Goal: Use online tool/utility: Use online tool/utility

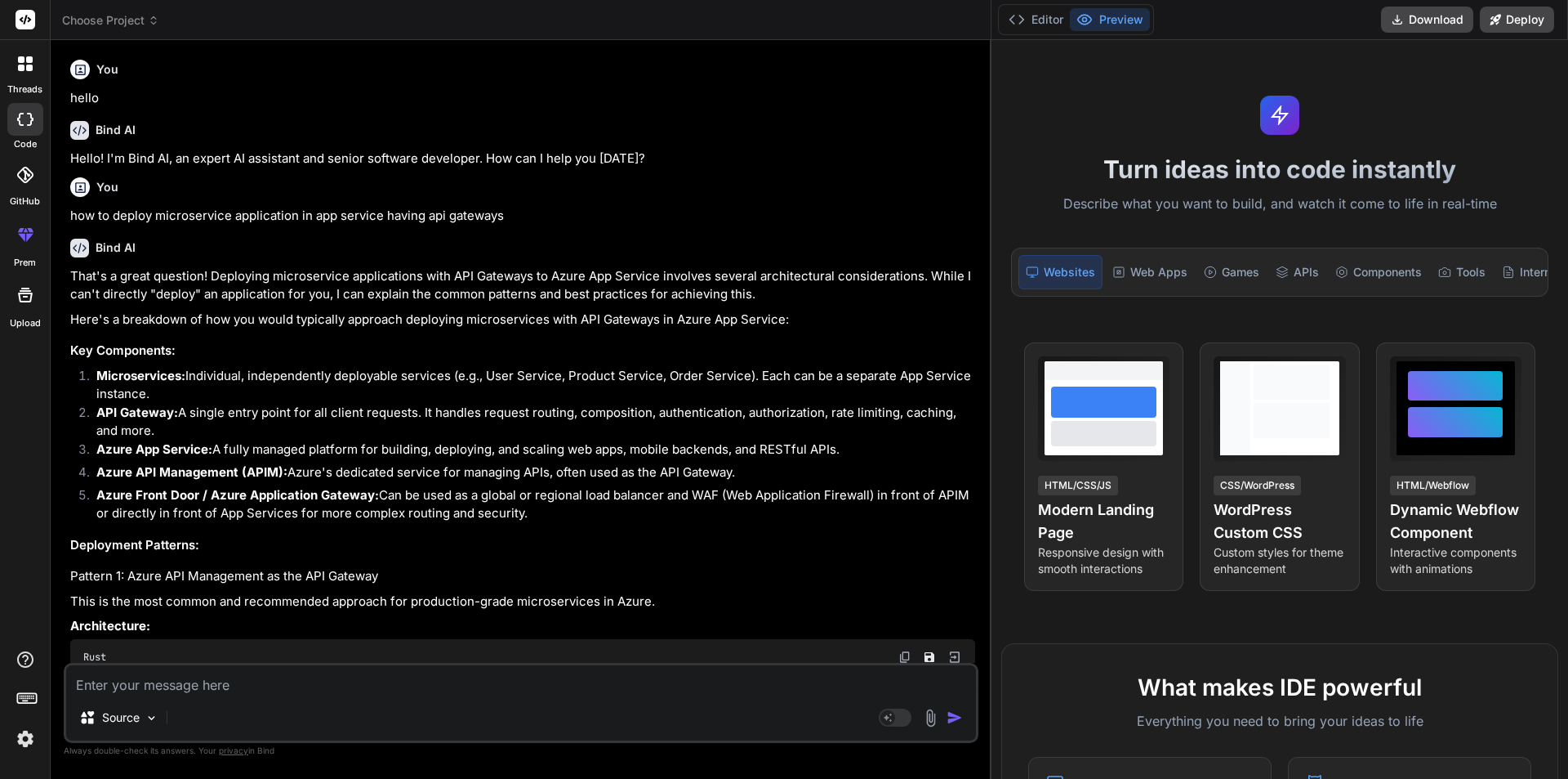
scroll to position [822, 0]
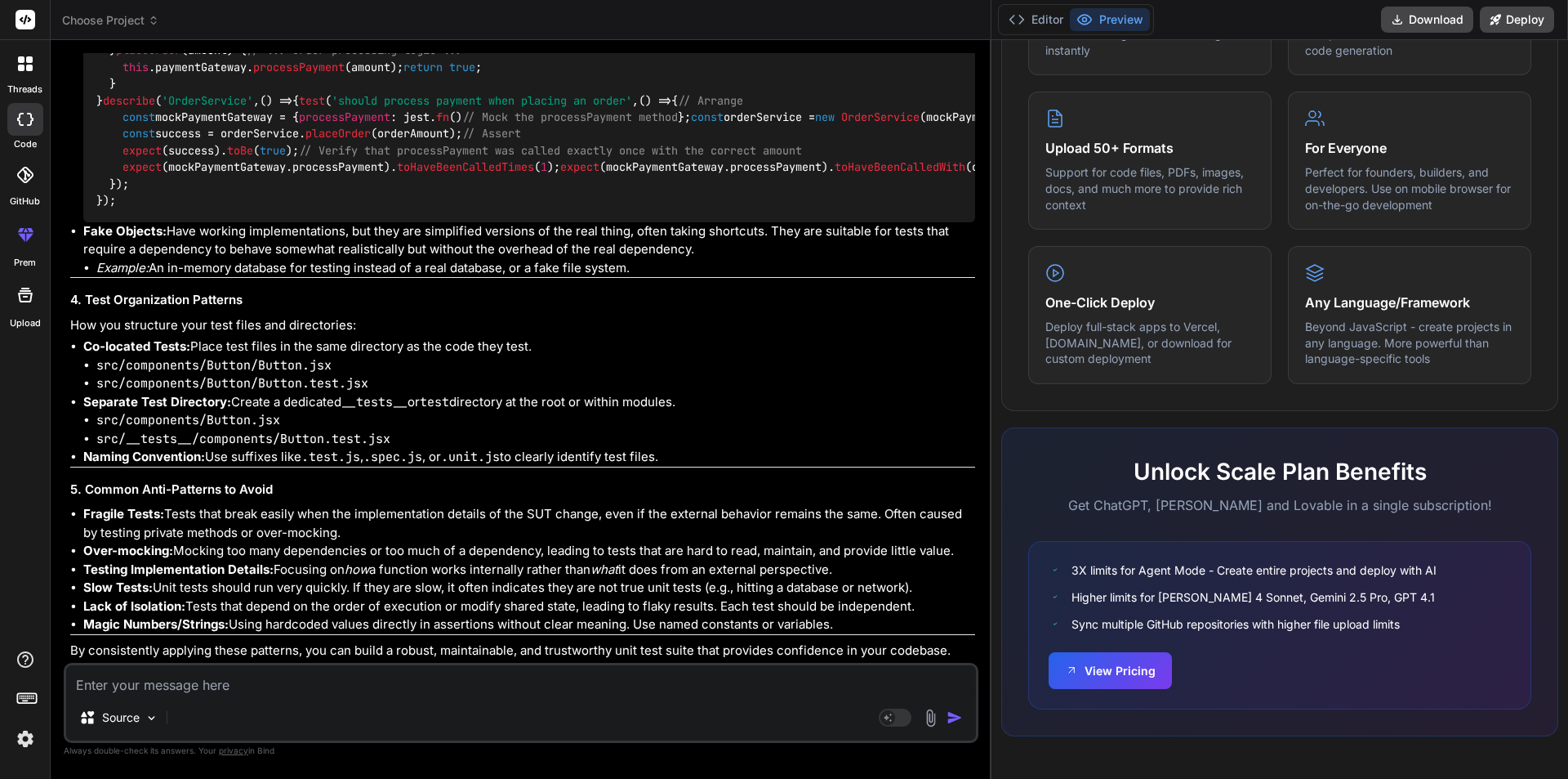
click at [295, 688] on textarea at bounding box center [521, 680] width 910 height 30
type textarea """
type textarea "x"
type textarea """"
type textarea "x"
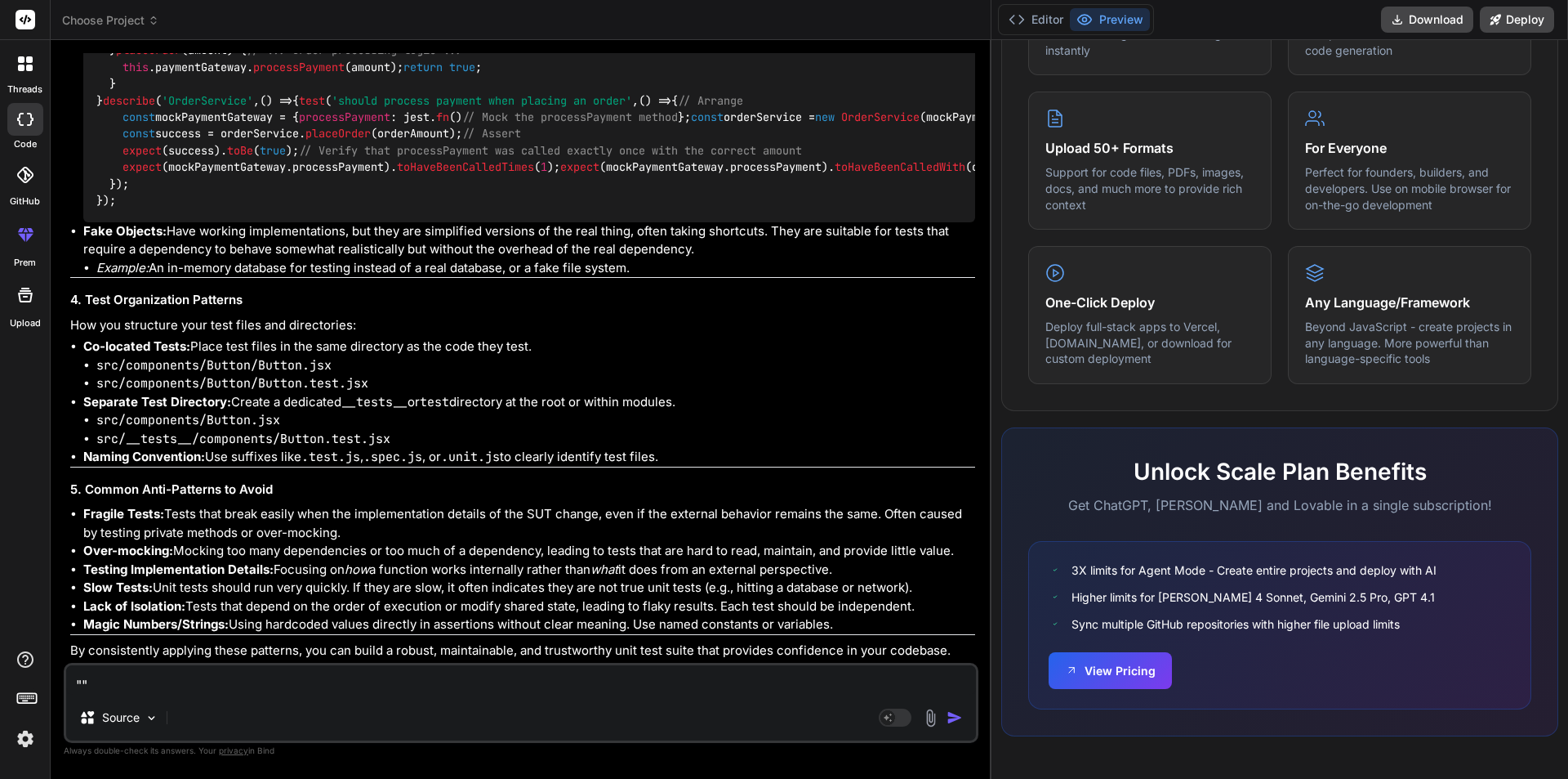
type textarea "" public static void main(String[] args) { Scanner sc = new Scanner([DOMAIN_NAM…"
type textarea "x"
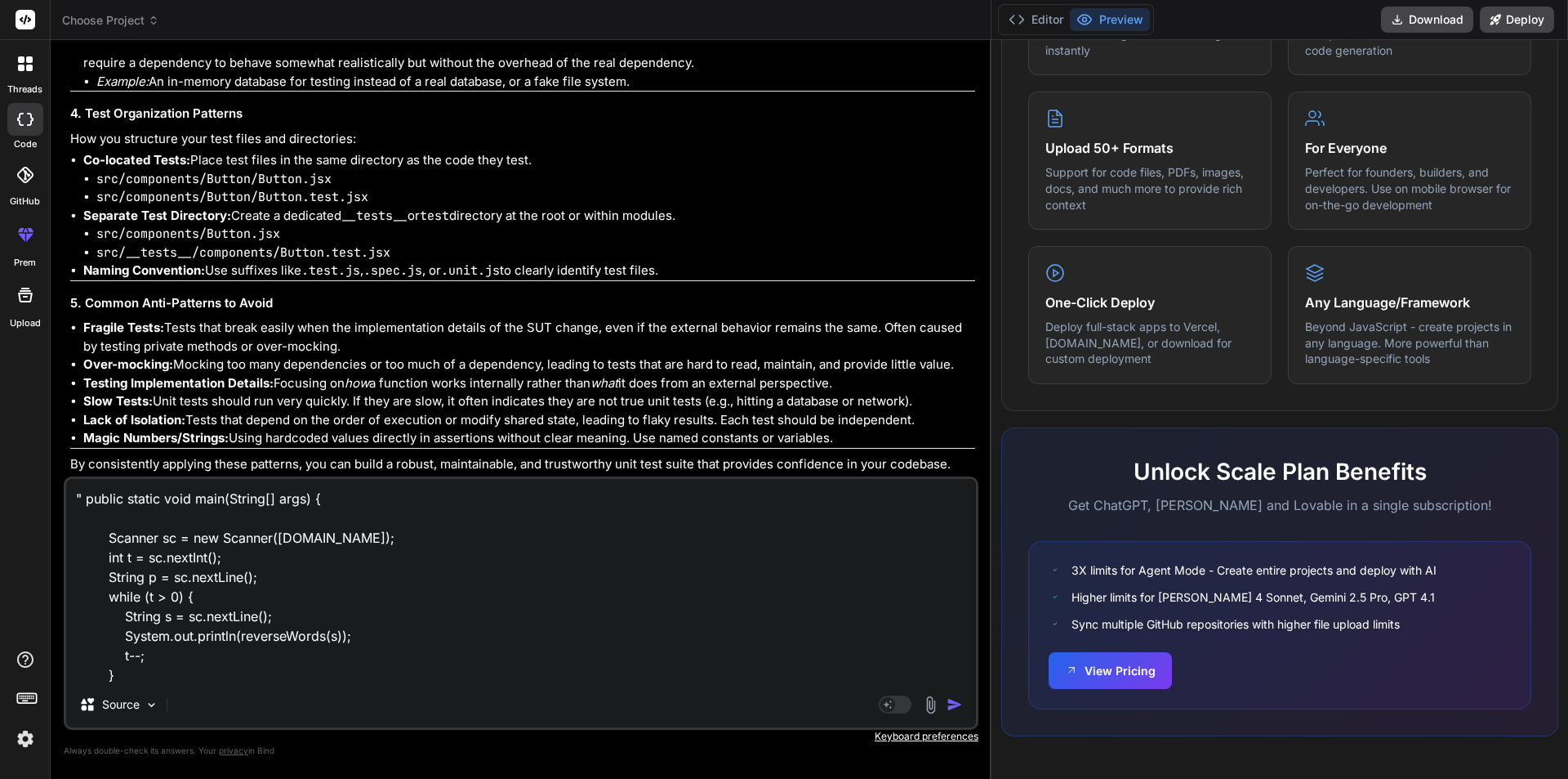
scroll to position [21, 0]
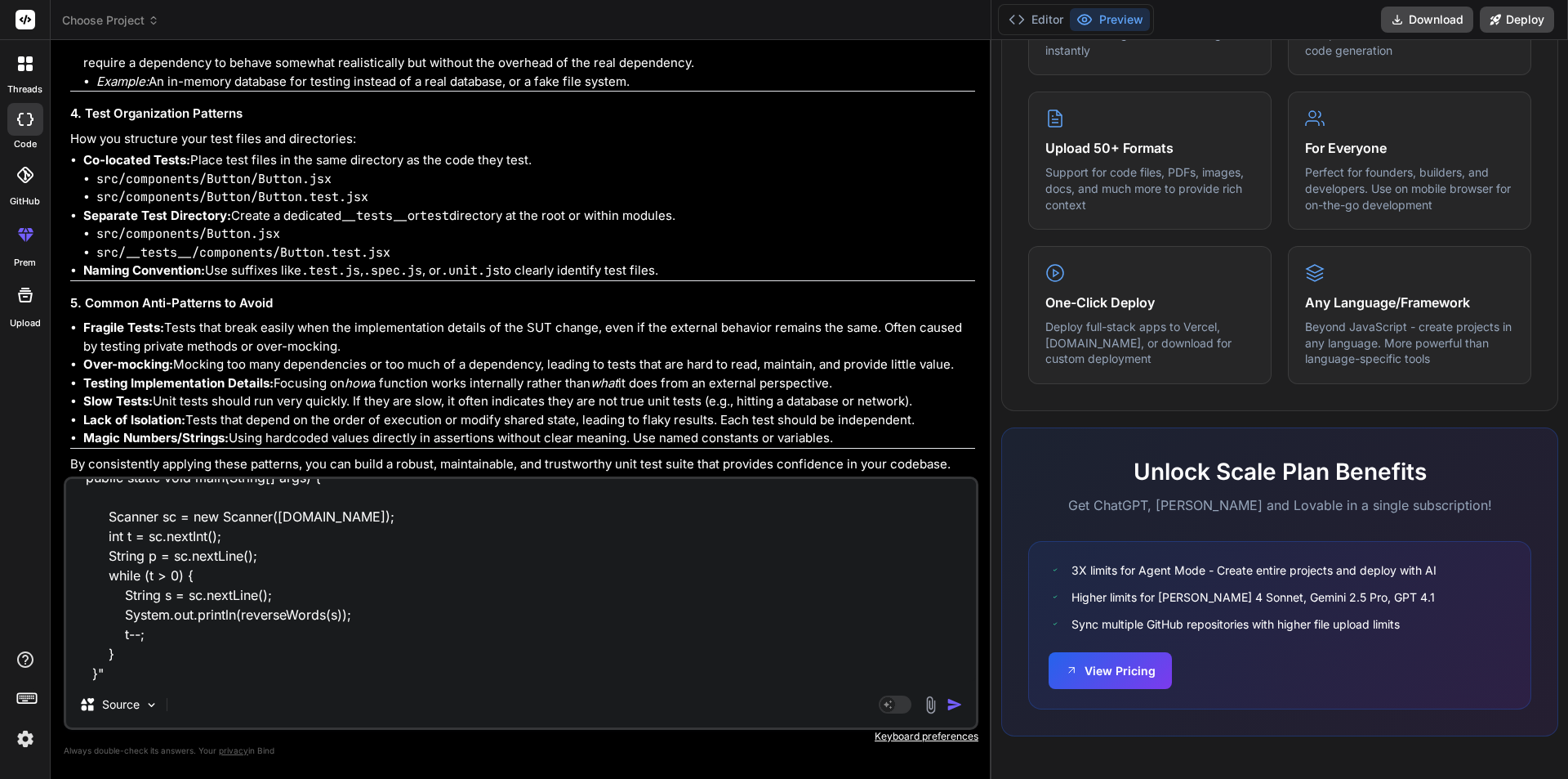
type textarea "" public static void main(String[] args) { Scanner sc = new Scanner([DOMAIN_NAM…"
type textarea "x"
type textarea "" public static void main(String[] args) { Scanner sc = new Scanner([DOMAIN_NAM…"
type textarea "x"
type textarea "" public static void main(String[] args) { Scanner sc = new Scanner([DOMAIN_NAM…"
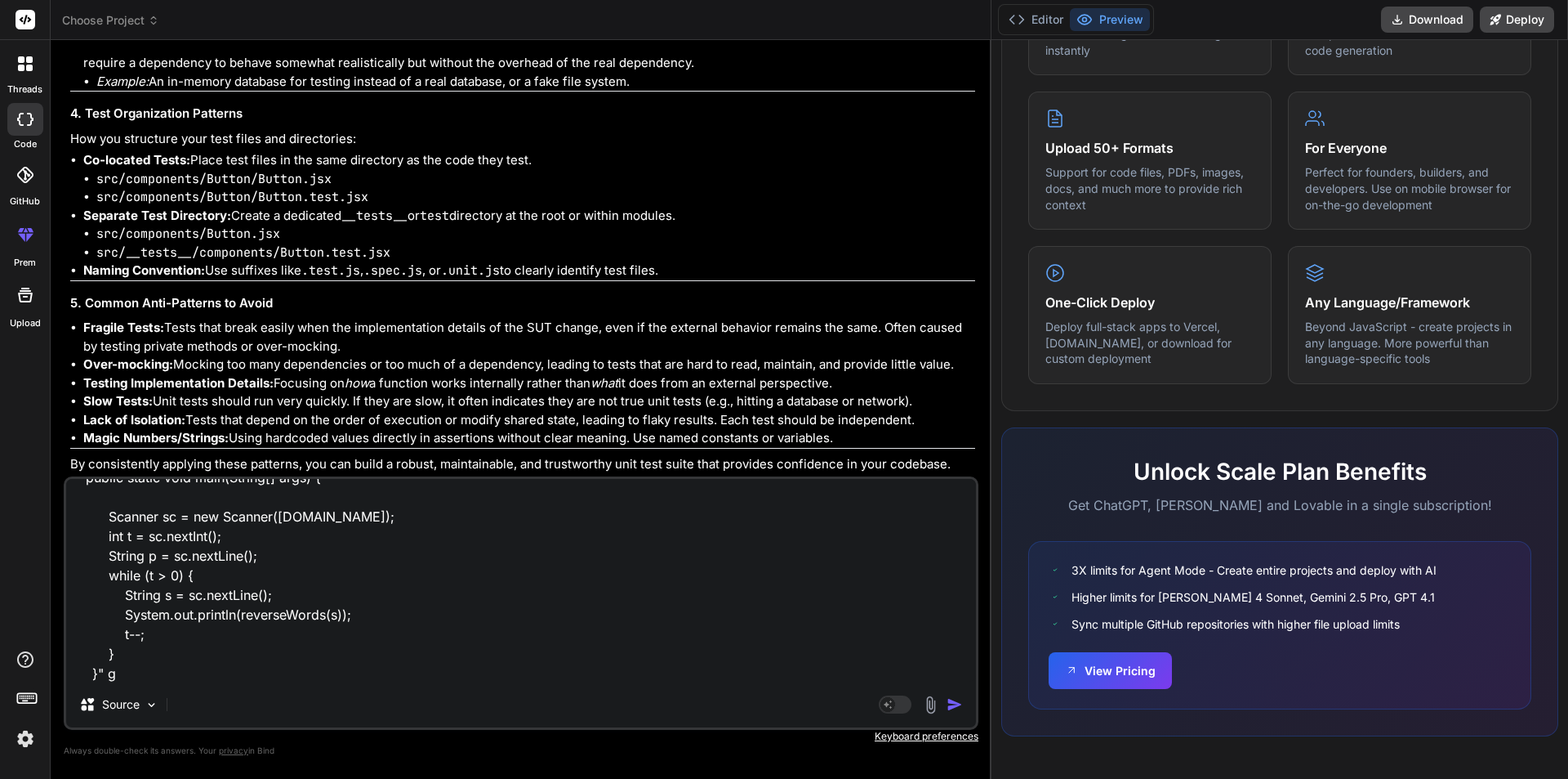
type textarea "x"
type textarea "" public static void main(String[] args) { Scanner sc = new Scanner([DOMAIN_NAM…"
type textarea "x"
type textarea "" public static void main(String[] args) { Scanner sc = new Scanner([DOMAIN_NAM…"
type textarea "x"
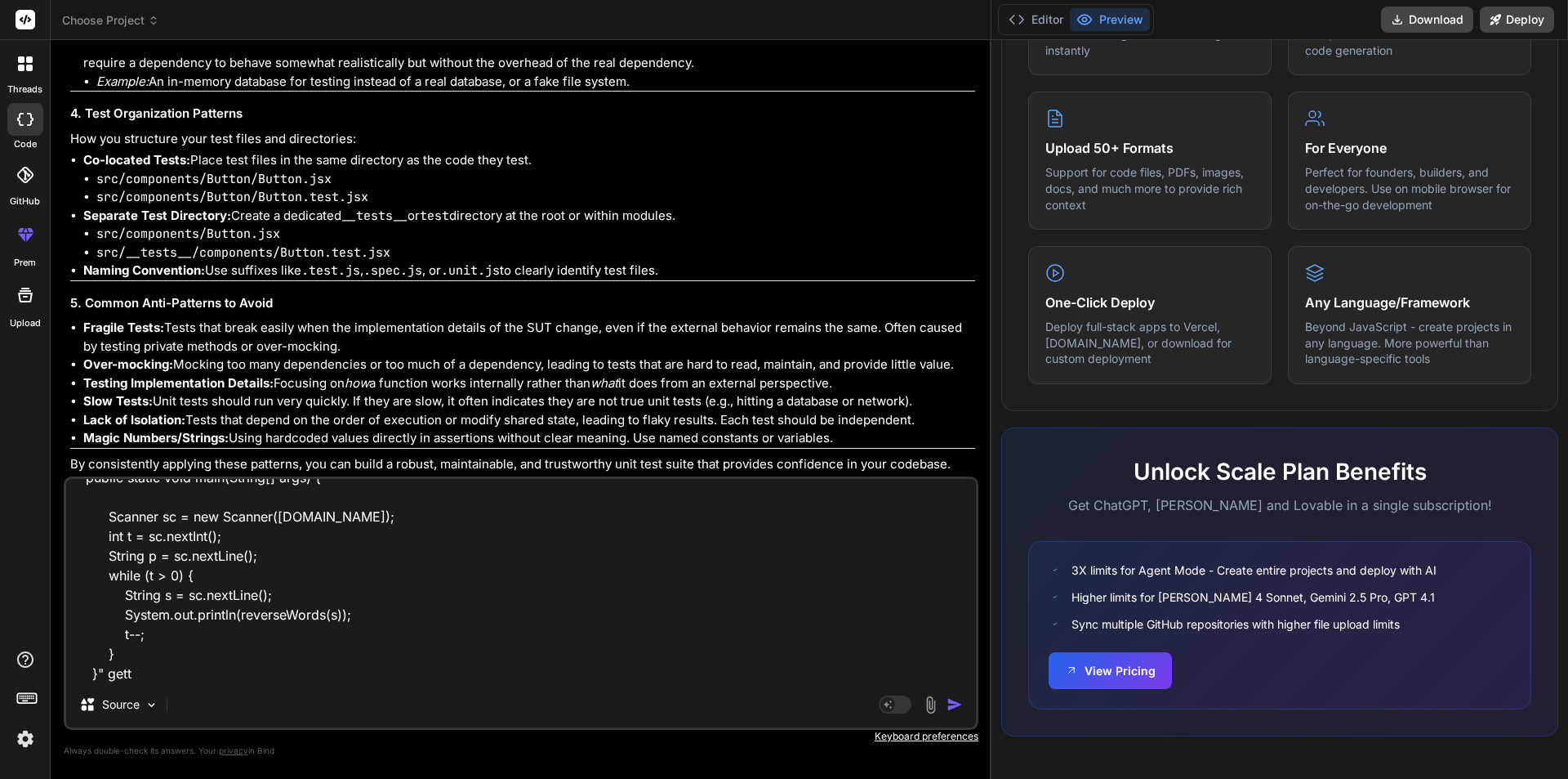
type textarea "" public static void main(String[] args) { Scanner sc = new Scanner([DOMAIN_NAM…"
type textarea "x"
type textarea "" public static void main(String[] args) { Scanner sc = new Scanner([DOMAIN_NAM…"
type textarea "x"
type textarea "" public static void main(String[] args) { Scanner sc = new Scanner([DOMAIN_NAM…"
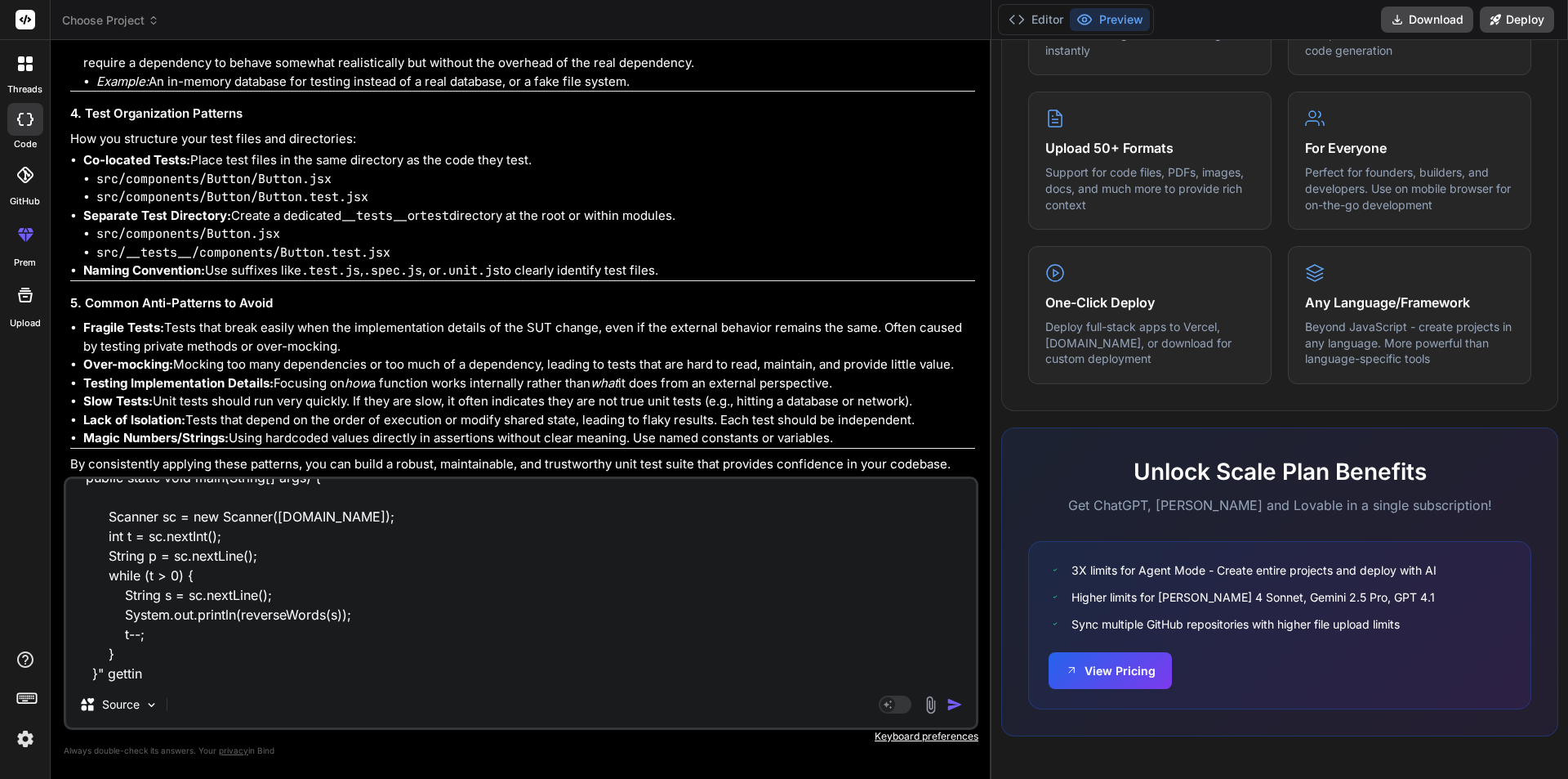
type textarea "x"
type textarea "" public static void main(String[] args) { Scanner sc = new Scanner([DOMAIN_NAM…"
type textarea "x"
type textarea "" public static void main(String[] args) { Scanner sc = new Scanner([DOMAIN_NAM…"
type textarea "x"
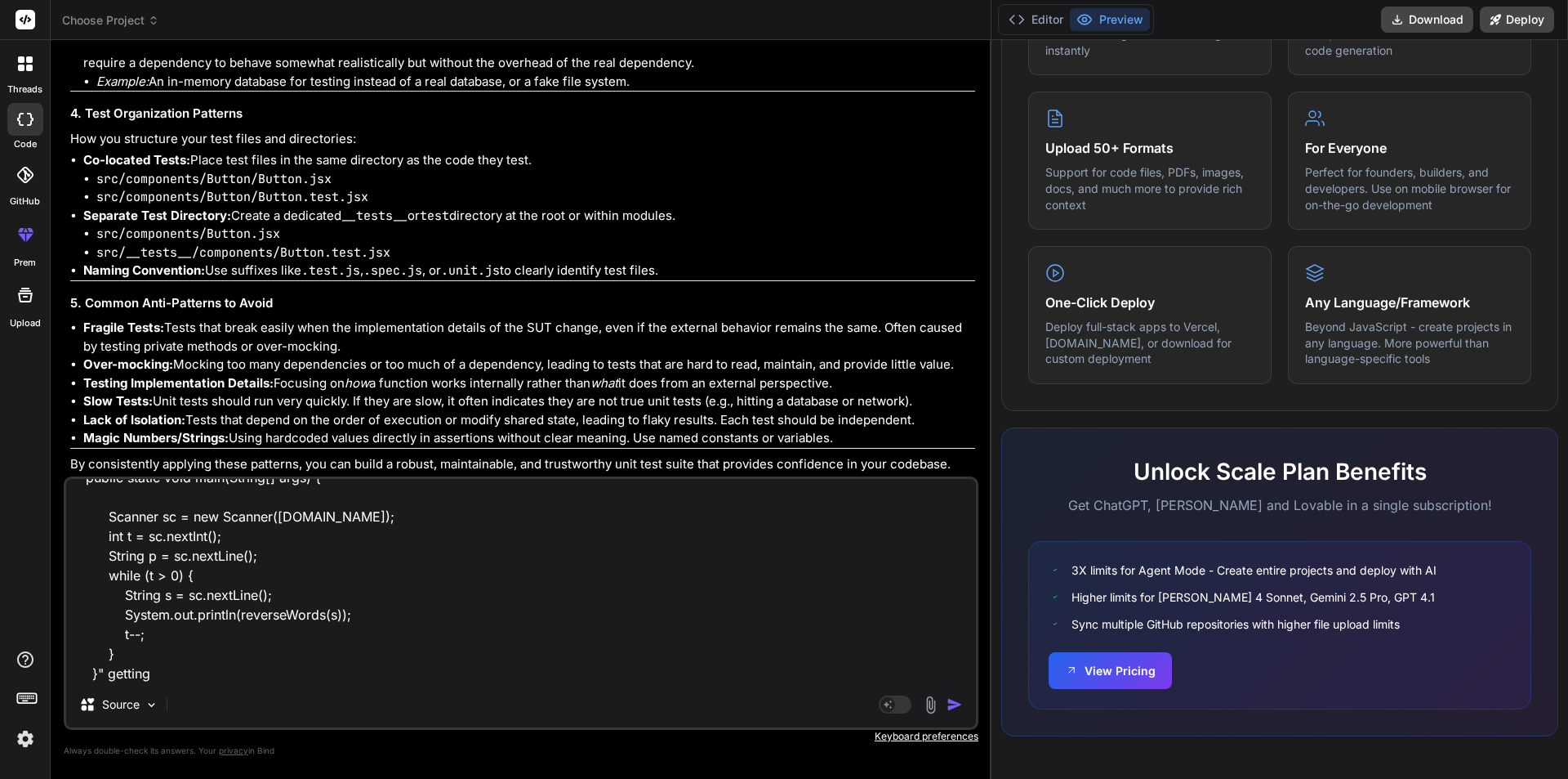
type textarea "" public static void main(String[] args) { Scanner sc = new Scanner([DOMAIN_NAM…"
type textarea "x"
type textarea "" public static void main(String[] args) { Scanner sc = new Scanner([DOMAIN_NAM…"
type textarea "x"
type textarea "" public static void main(String[] args) { Scanner sc = new Scanner([DOMAIN_NAM…"
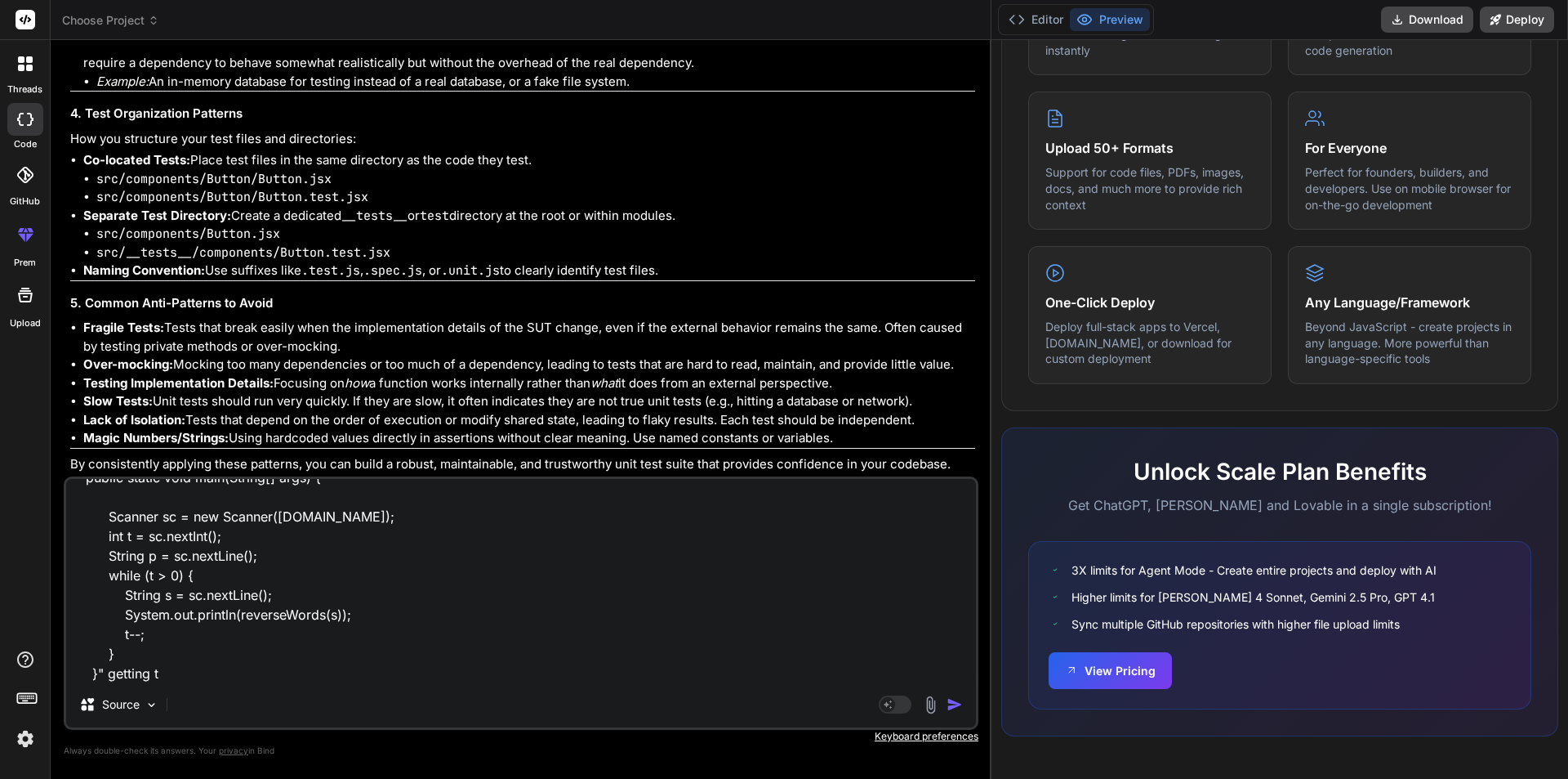
type textarea "x"
type textarea "" public static void main(String[] args) { Scanner sc = new Scanner([DOMAIN_NAM…"
type textarea "x"
type textarea "" public static void main(String[] args) { Scanner sc = new Scanner([DOMAIN_NAM…"
type textarea "x"
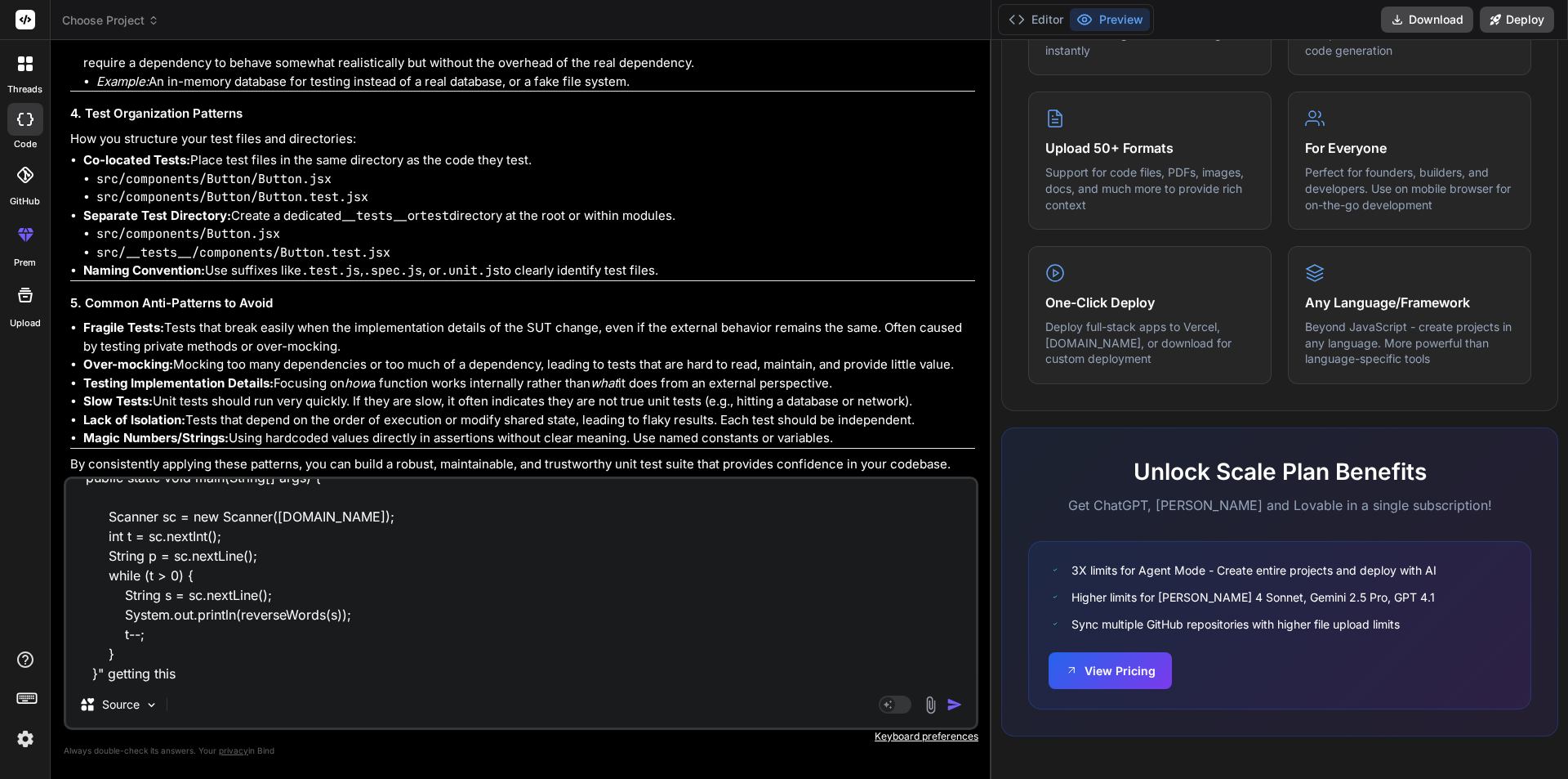
type textarea "" public static void main(String[] args) { Scanner sc = new Scanner([DOMAIN_NAM…"
type textarea "x"
type textarea "" public static void main(String[] args) { Scanner sc = new Scanner([DOMAIN_NAM…"
type textarea "x"
type textarea "" public static void main(String[] args) { Scanner sc = new Scanner([DOMAIN_NAM…"
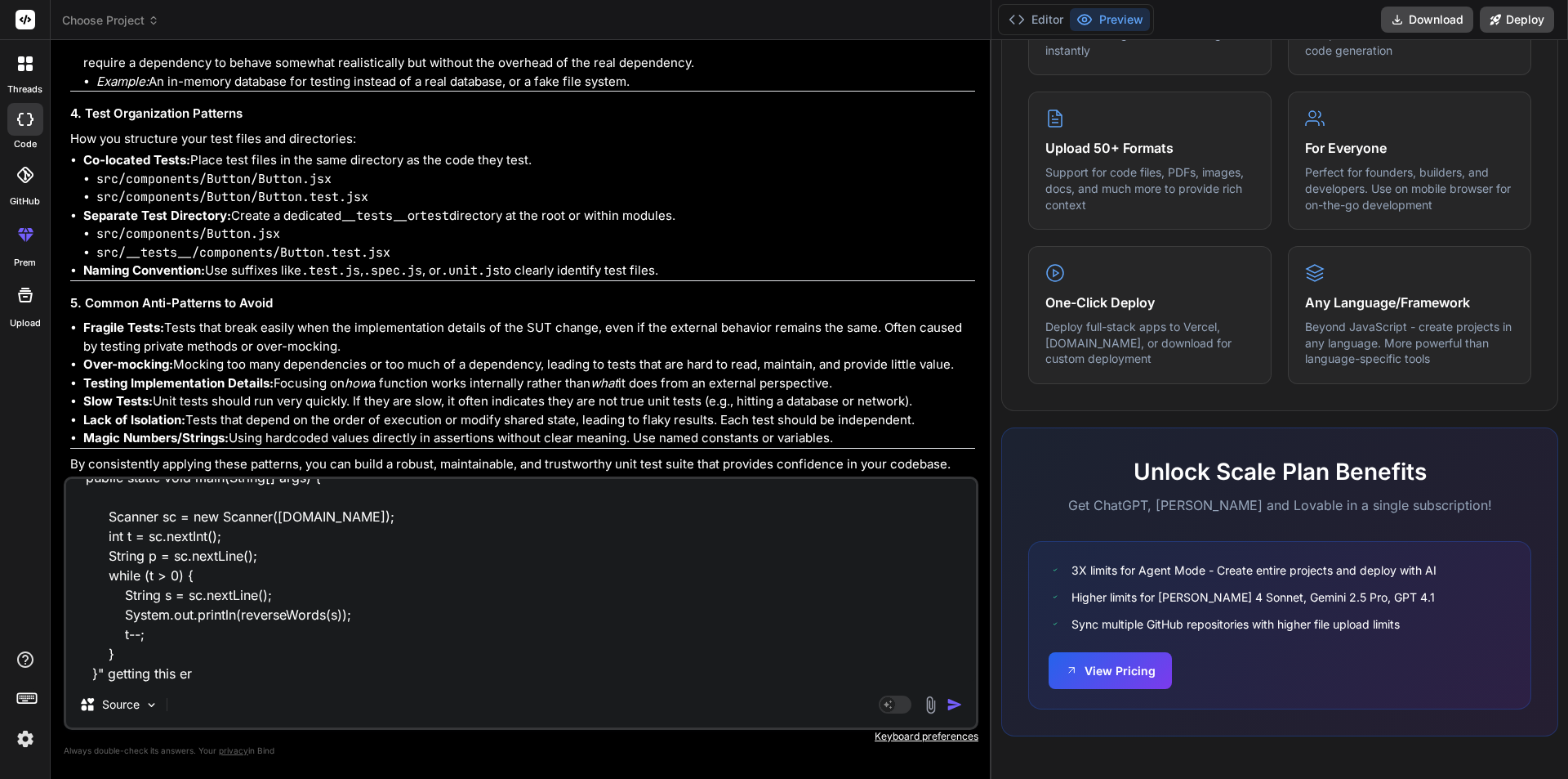
type textarea "x"
type textarea "" public static void main(String[] args) { Scanner sc = new Scanner([DOMAIN_NAM…"
type textarea "x"
type textarea "" public static void main(String[] args) { Scanner sc = new Scanner([DOMAIN_NAM…"
type textarea "x"
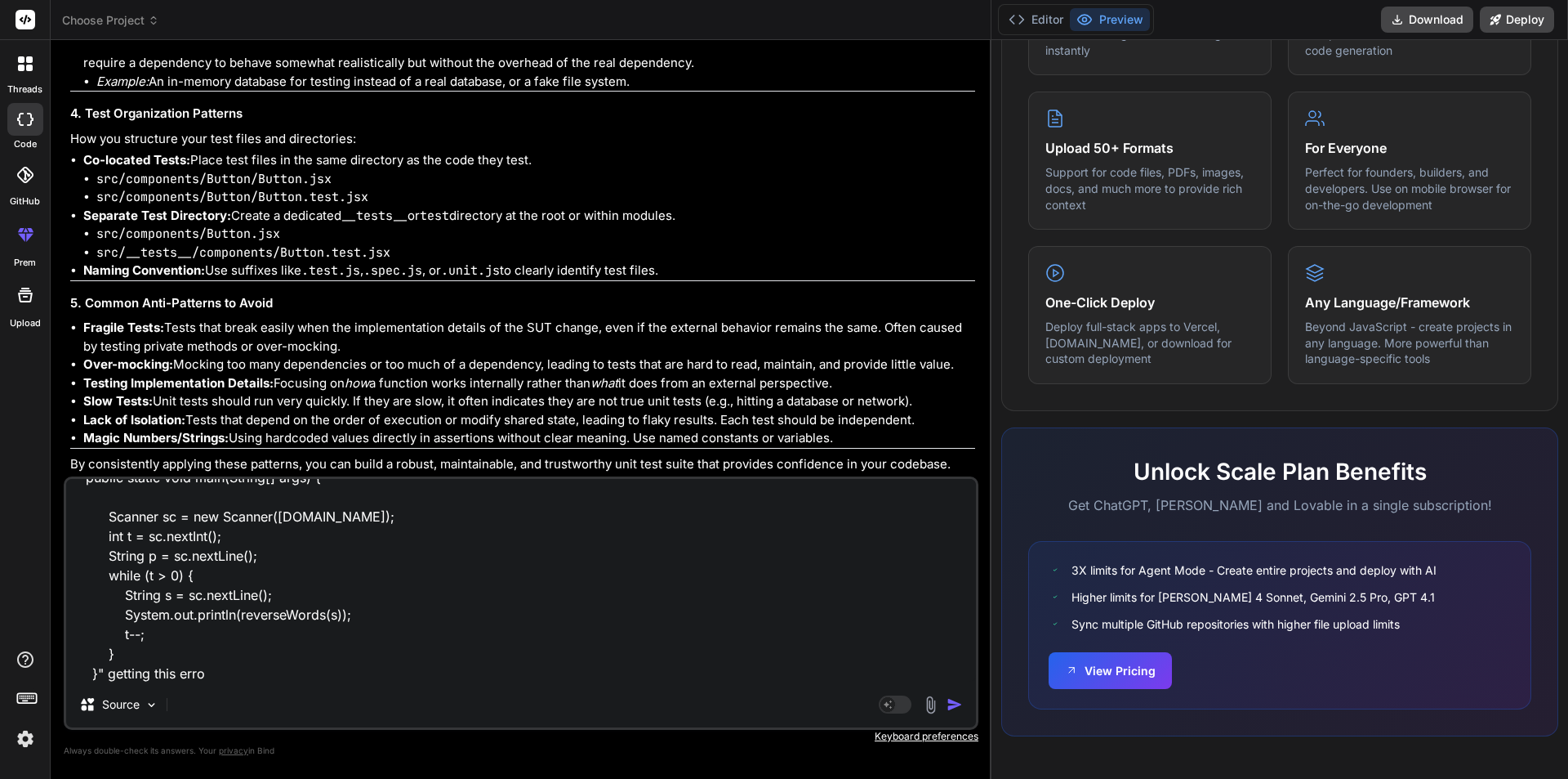
type textarea "" public static void main(String[] args) { Scanner sc = new Scanner([DOMAIN_NAM…"
type textarea "x"
type textarea "" public static void main(String[] args) { Scanner sc = new Scanner([DOMAIN_NAM…"
type textarea "x"
type textarea "" public static void main(String[] args) { Scanner sc = new Scanner([DOMAIN_NAM…"
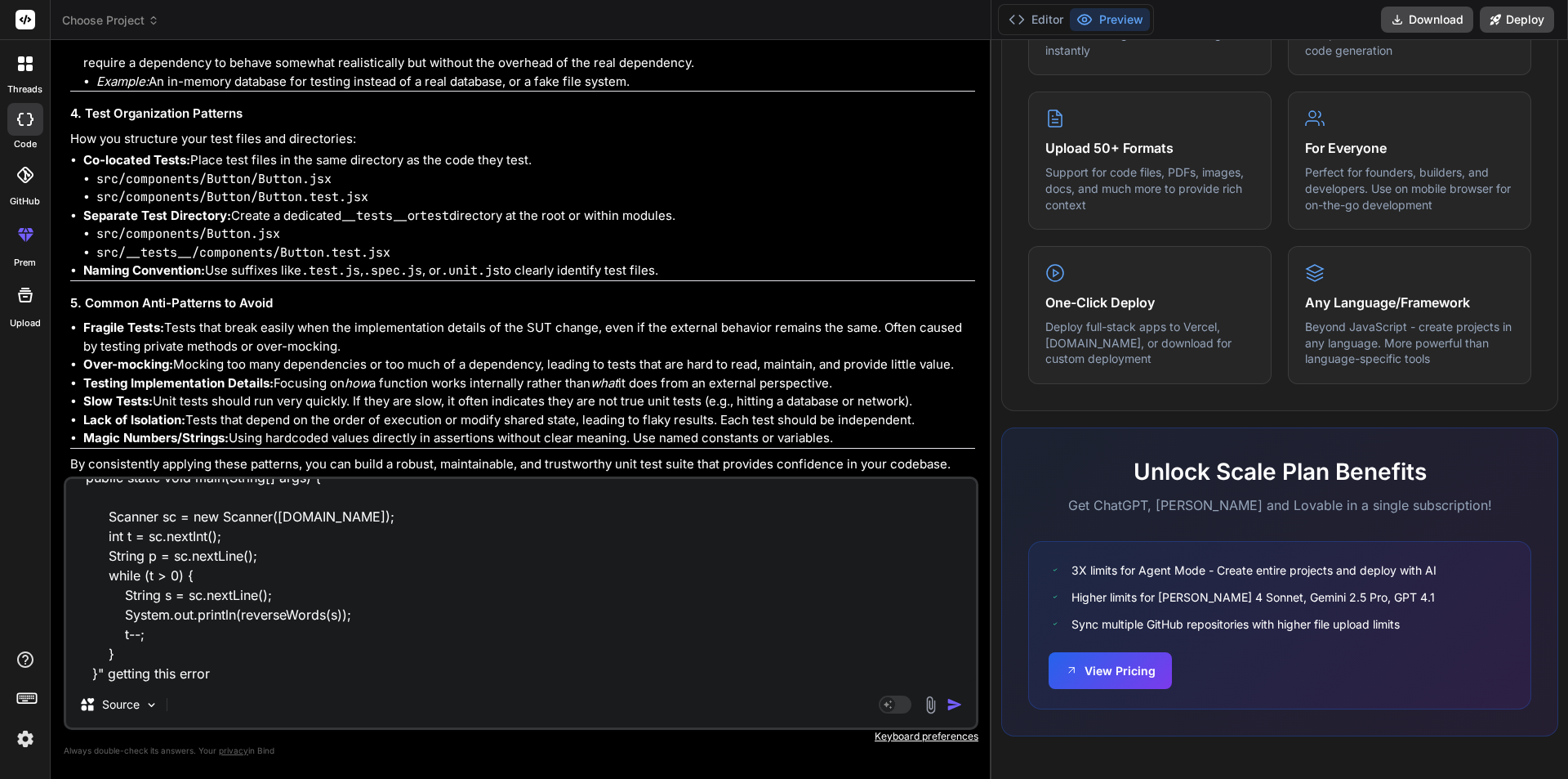
type textarea "x"
type textarea "" public static void main(String[] args) { Scanner sc = new Scanner([DOMAIN_NAM…"
type textarea "x"
type textarea "" public static void main(String[] args) { Scanner sc = new Scanner([DOMAIN_NAM…"
type textarea "x"
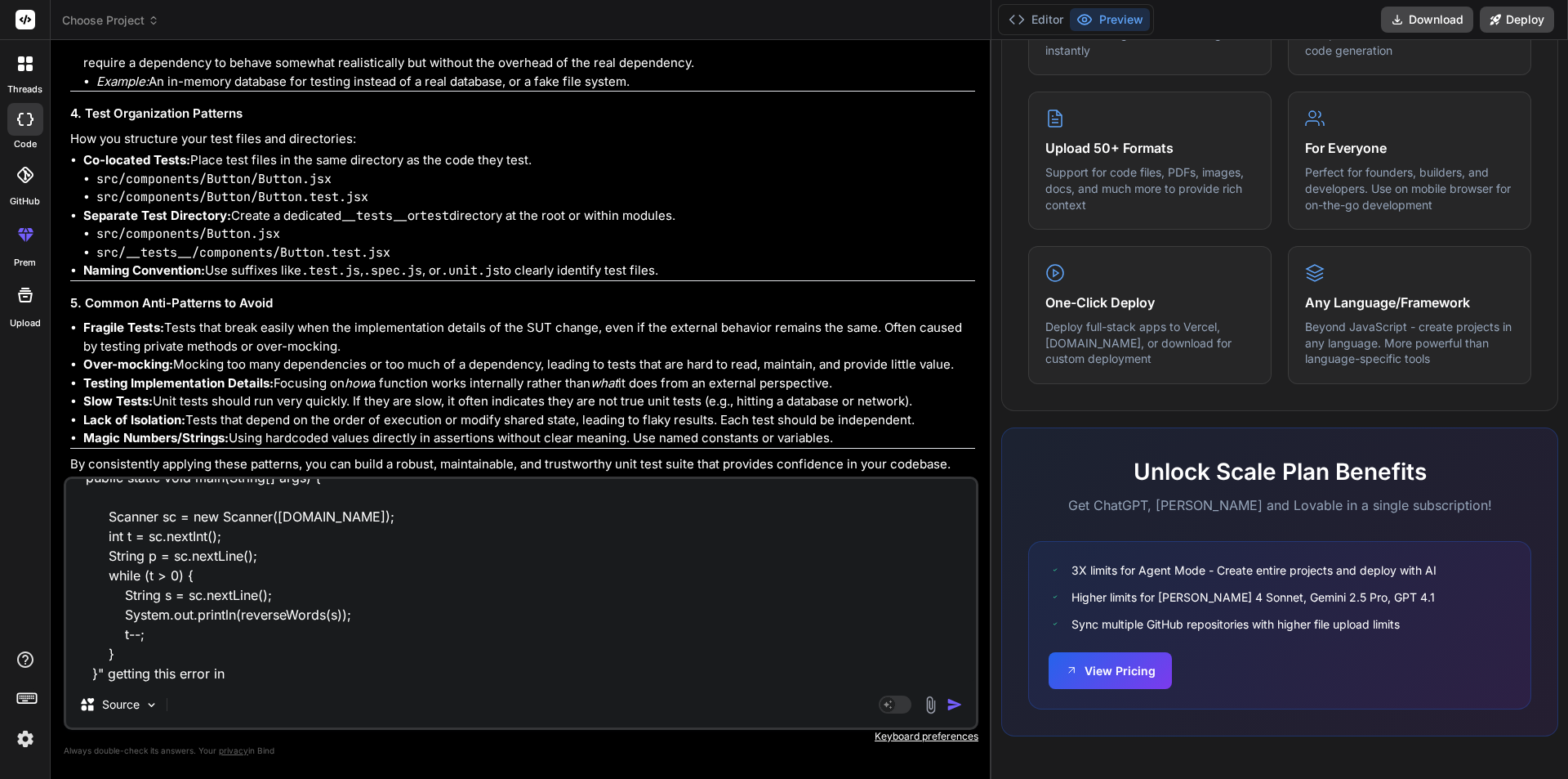
type textarea "" public static void main(String[] args) { Scanner sc = new Scanner([DOMAIN_NAM…"
type textarea "x"
type textarea "" public static void main(String[] args) { Scanner sc = new Scanner([DOMAIN_NAM…"
type textarea "x"
type textarea "" public static void main(String[] args) { Scanner sc = new Scanner([DOMAIN_NAM…"
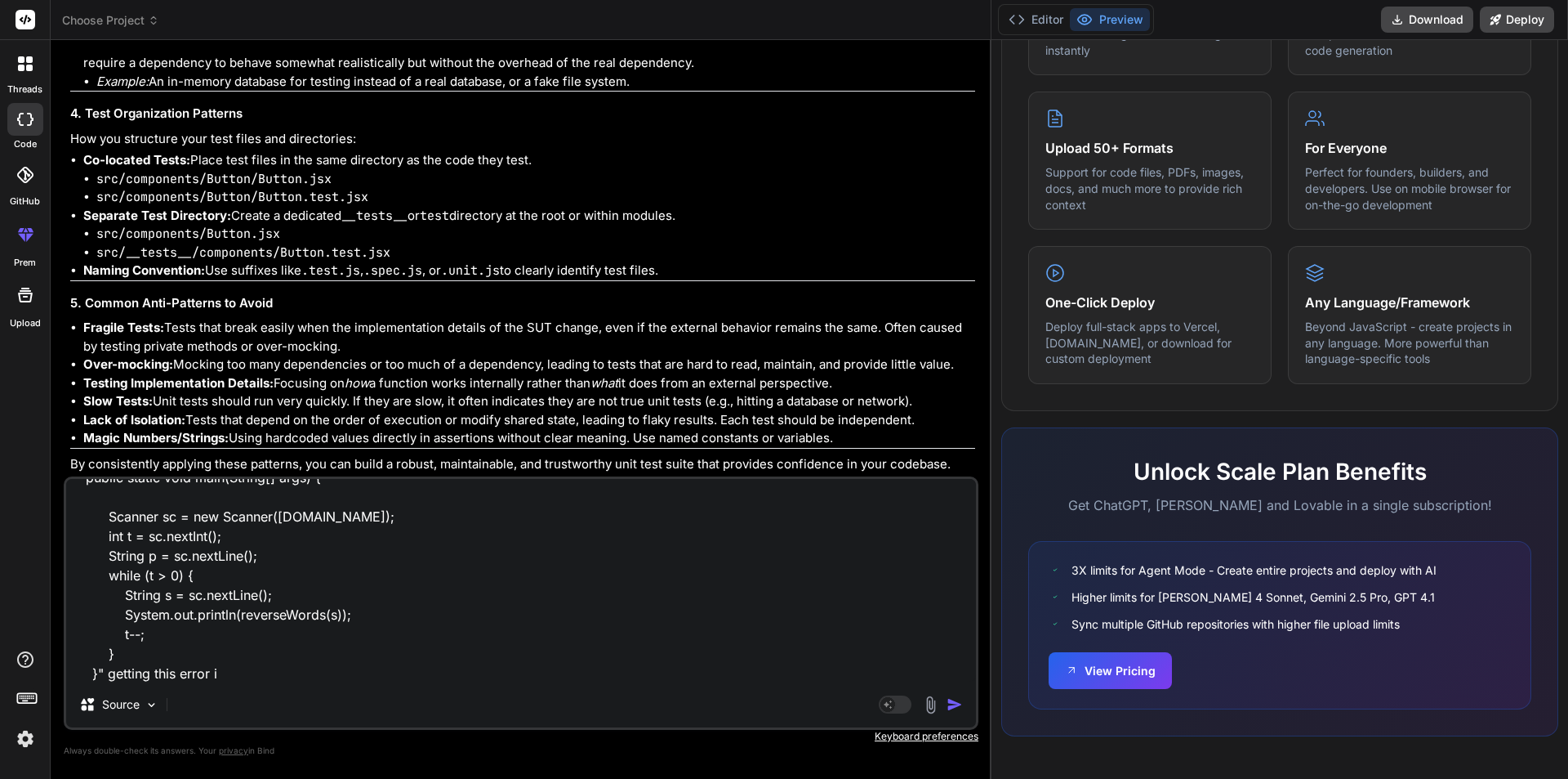
type textarea "x"
type textarea "" public static void main(String[] args) { Scanner sc = new Scanner([DOMAIN_NAM…"
type textarea "x"
type textarea "" public static void main(String[] args) { Scanner sc = new Scanner([DOMAIN_NAM…"
type textarea "x"
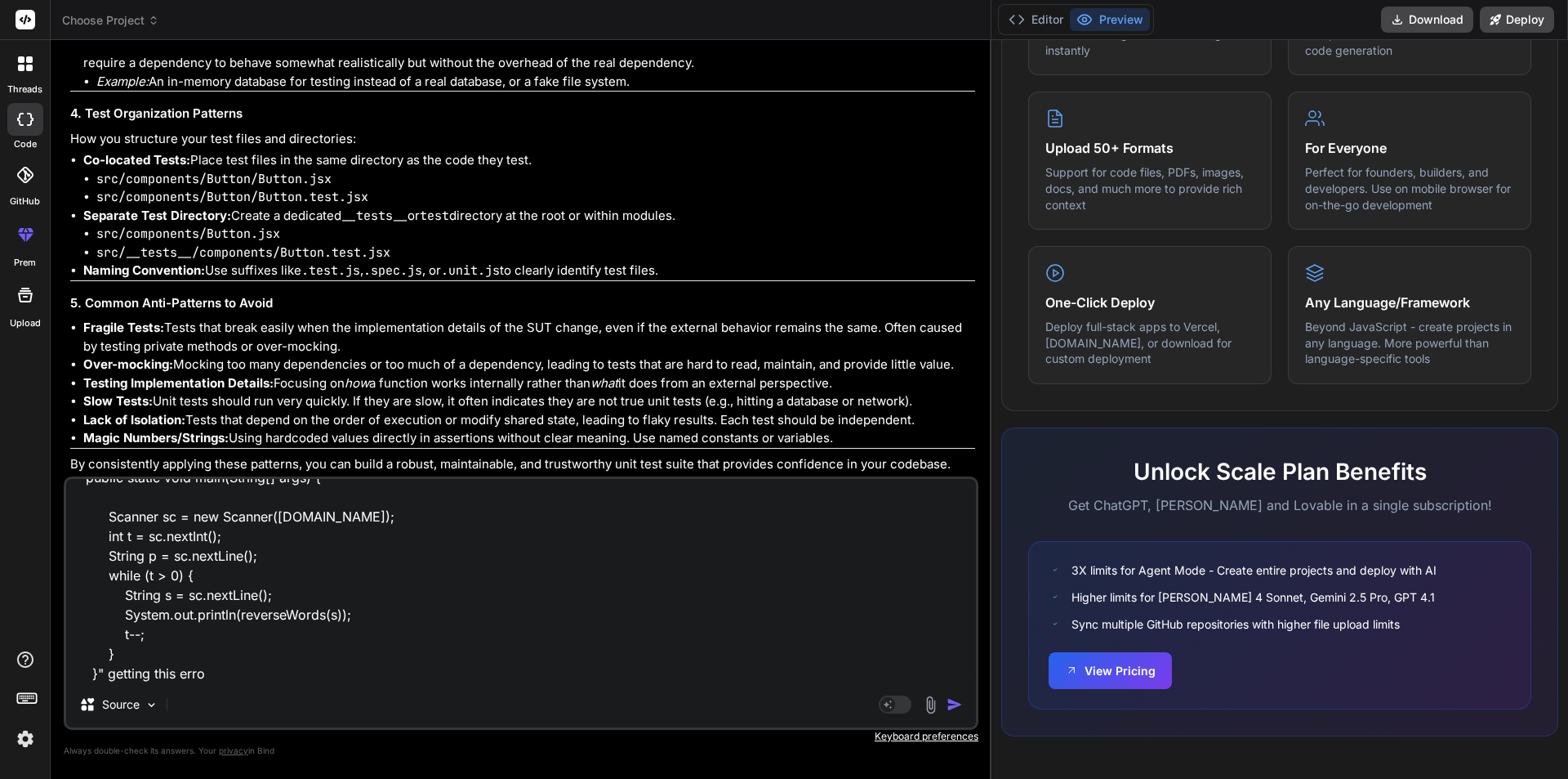
type textarea "" public static void main(String[] args) { Scanner sc = new Scanner([DOMAIN_NAM…"
type textarea "x"
type textarea "" public static void main(String[] args) { Scanner sc = new Scanner([DOMAIN_NAM…"
type textarea "x"
type textarea "" public static void main(String[] args) { Scanner sc = new Scanner([DOMAIN_NAM…"
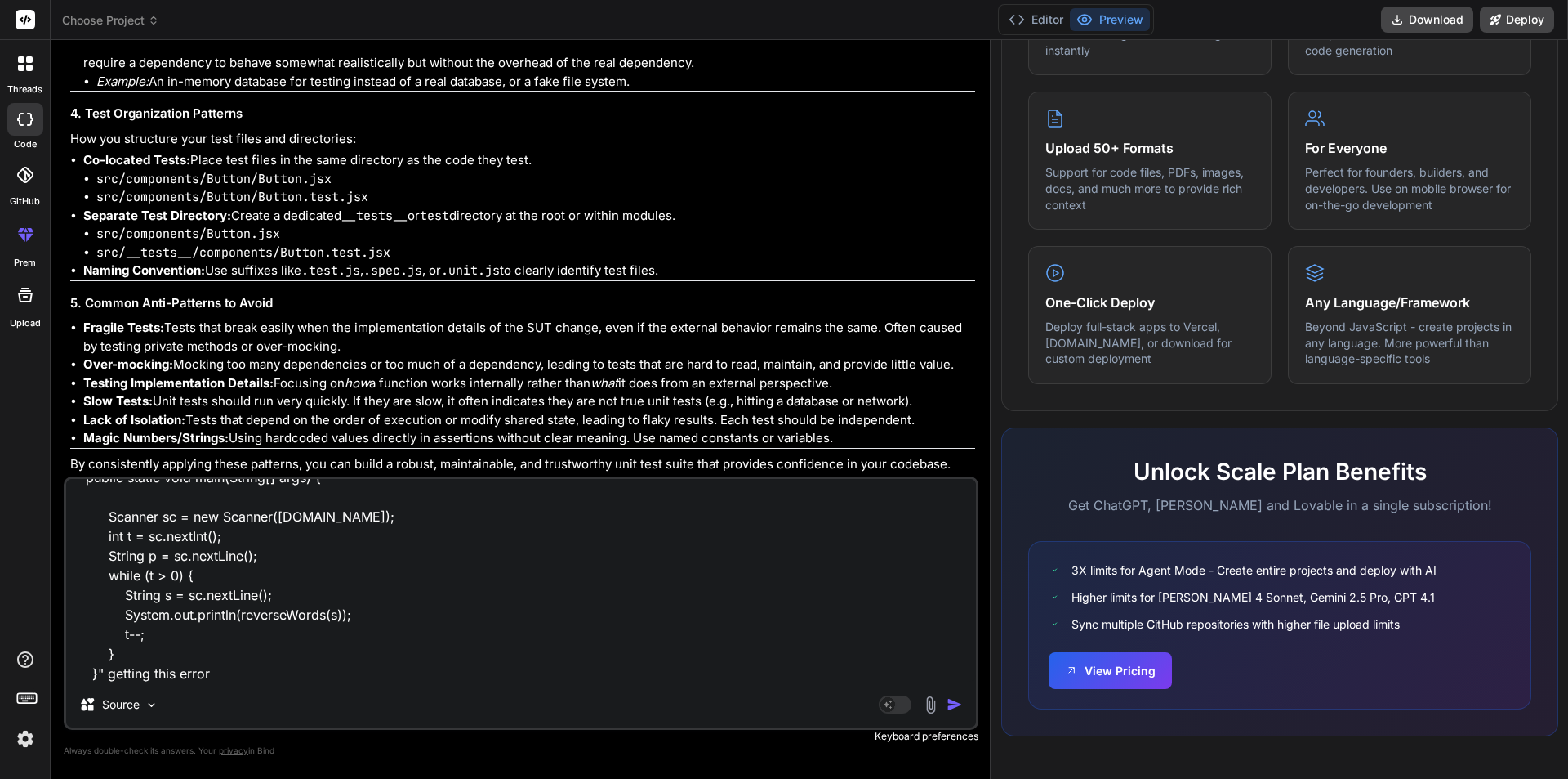
type textarea "x"
type textarea "" public static void main(String[] args) { Scanner sc = new Scanner([DOMAIN_NAM…"
type textarea "x"
paste textarea "Exception in thread "main" java.util.InputMismatchException at java.base/java.u…"
type textarea "" public static void main(String[] args) { Scanner sc = new Scanner([DOMAIN_NAM…"
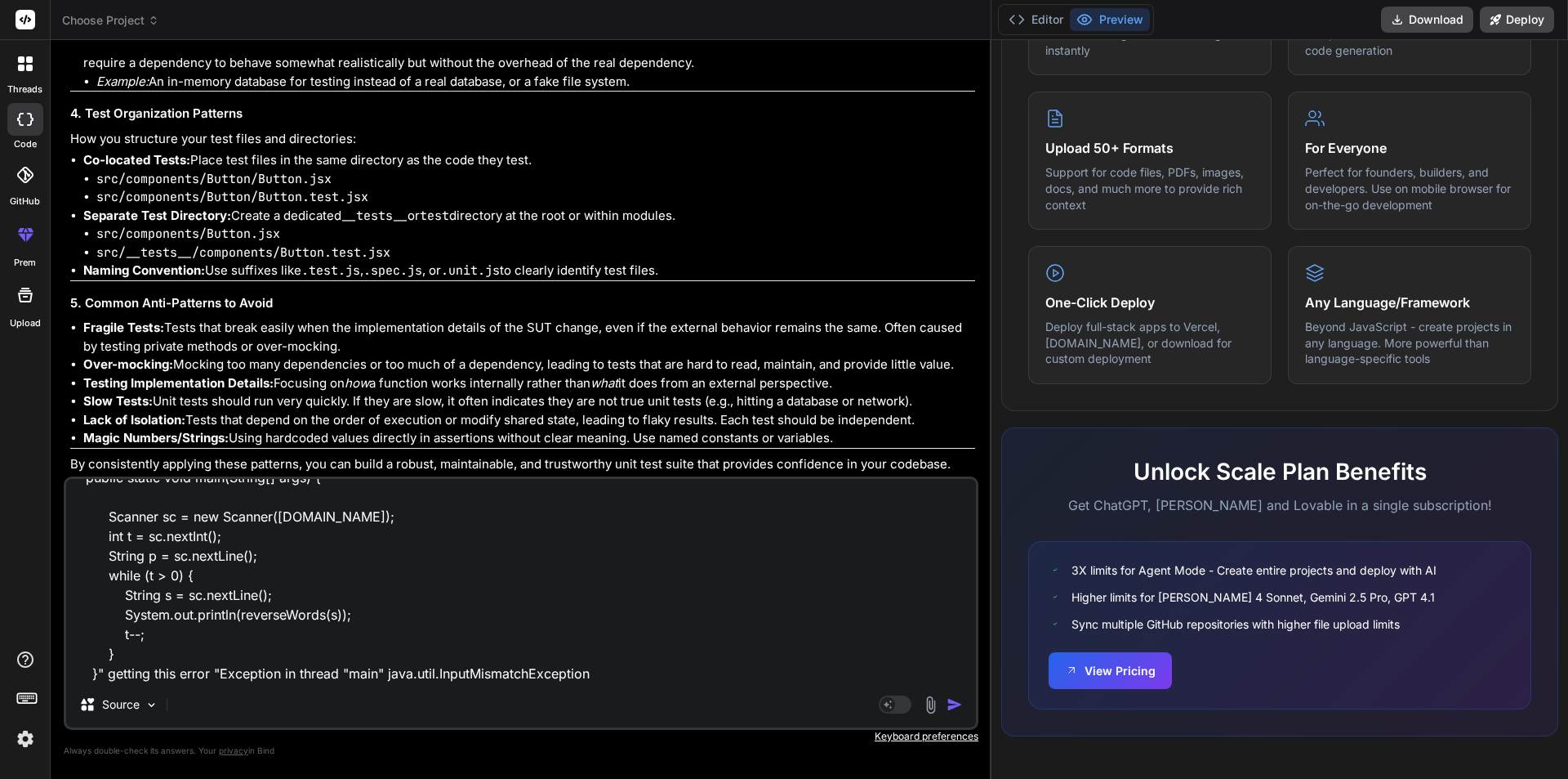
scroll to position [119, 0]
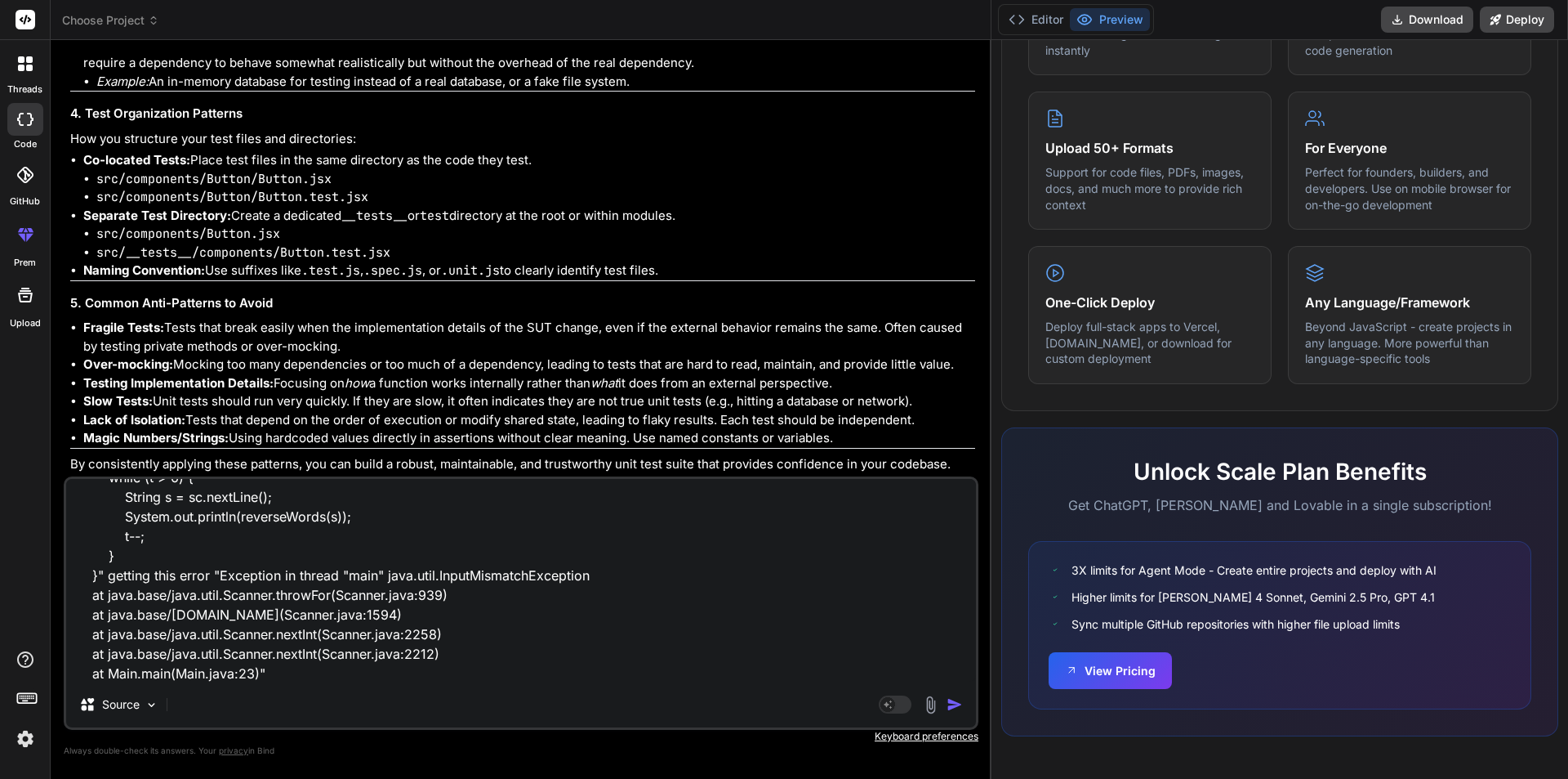
type textarea "x"
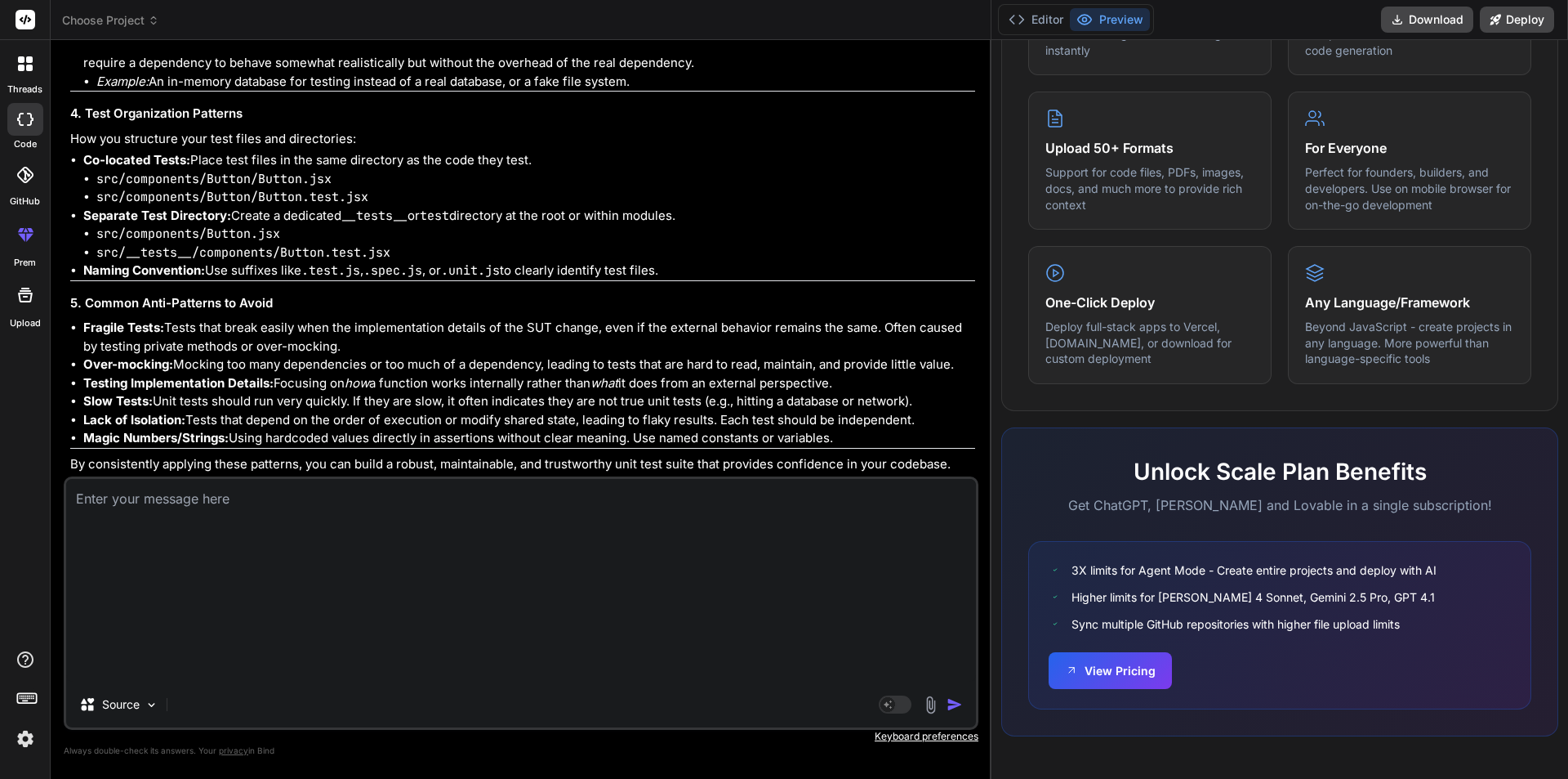
scroll to position [5603, 0]
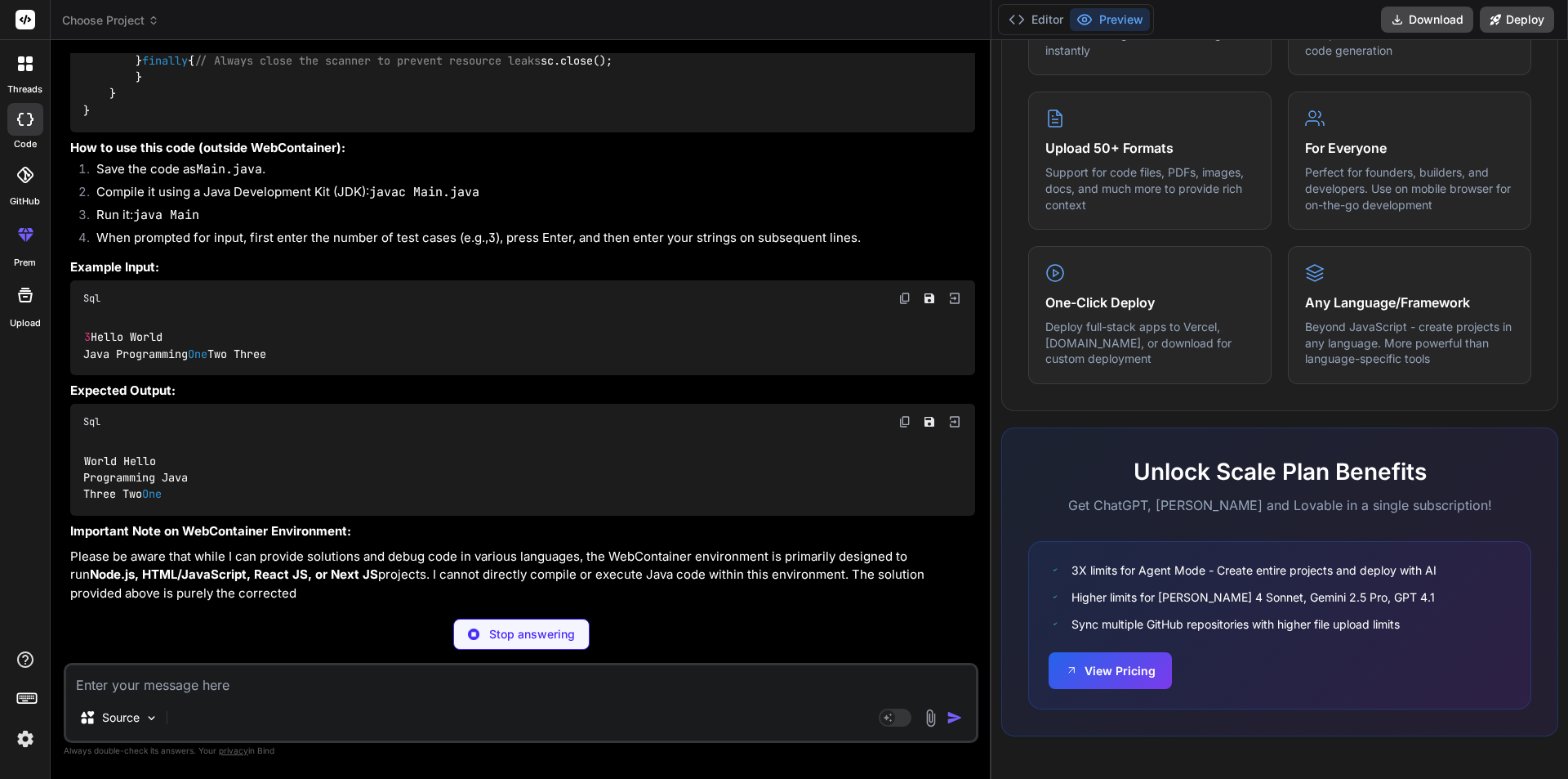
type textarea "x"
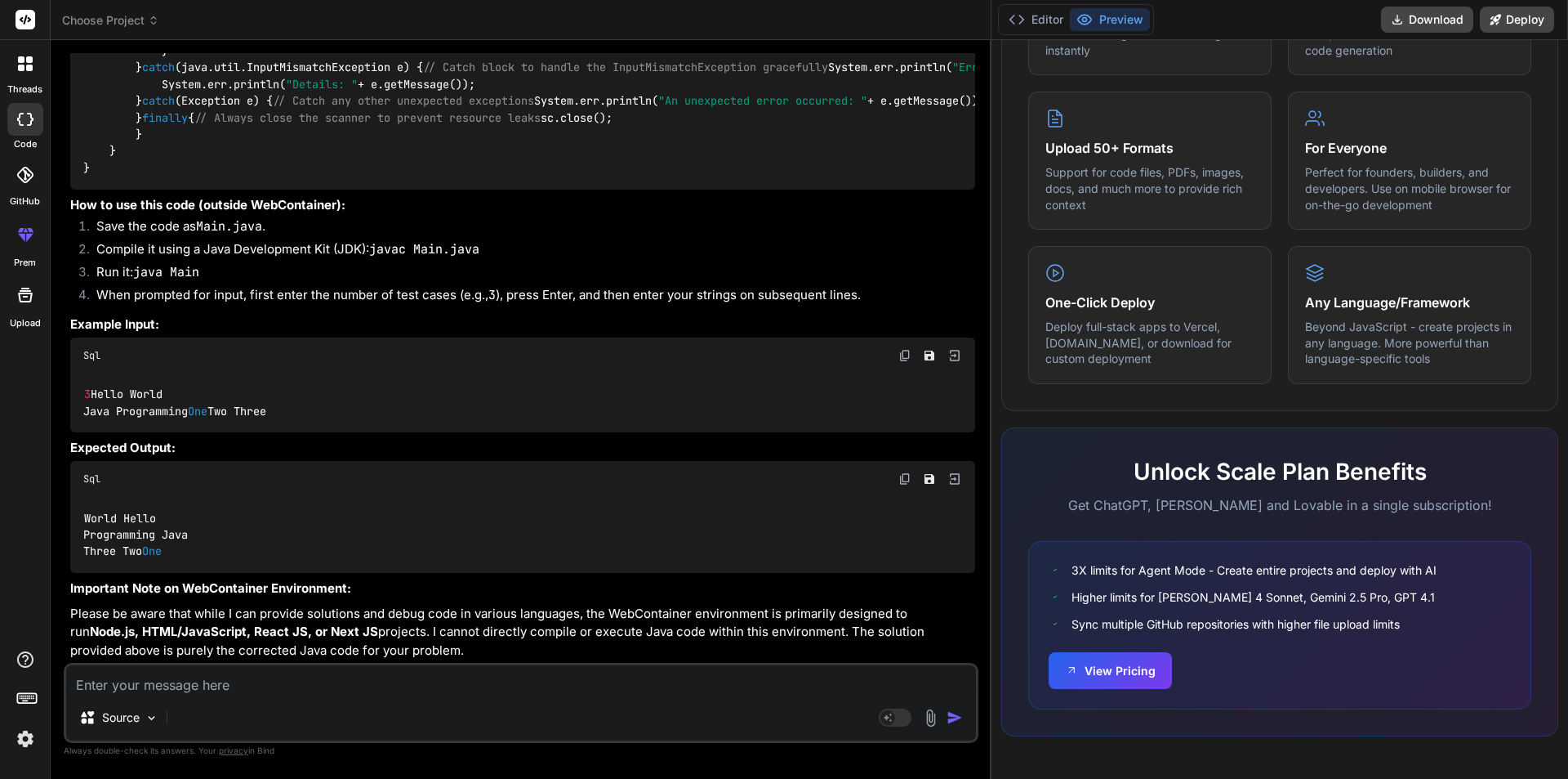
scroll to position [5794, 0]
